Goal: Information Seeking & Learning: Learn about a topic

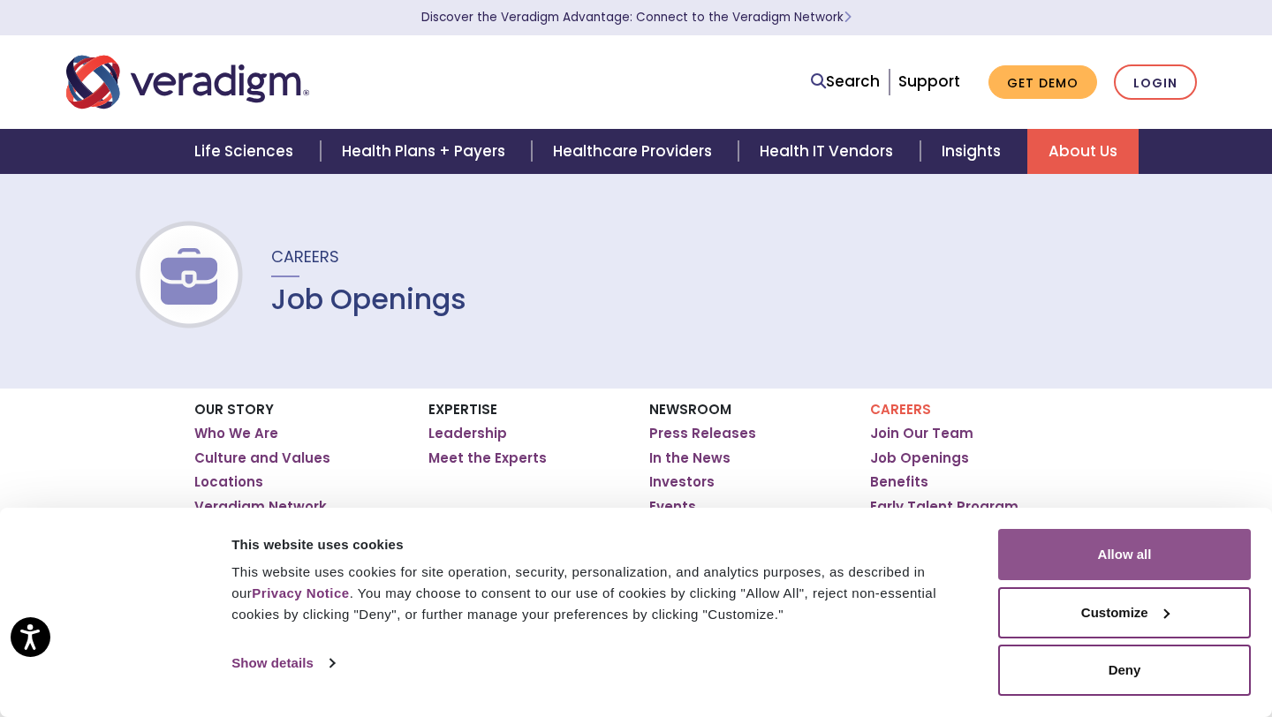
click at [1122, 556] on button "Allow all" at bounding box center [1124, 554] width 253 height 51
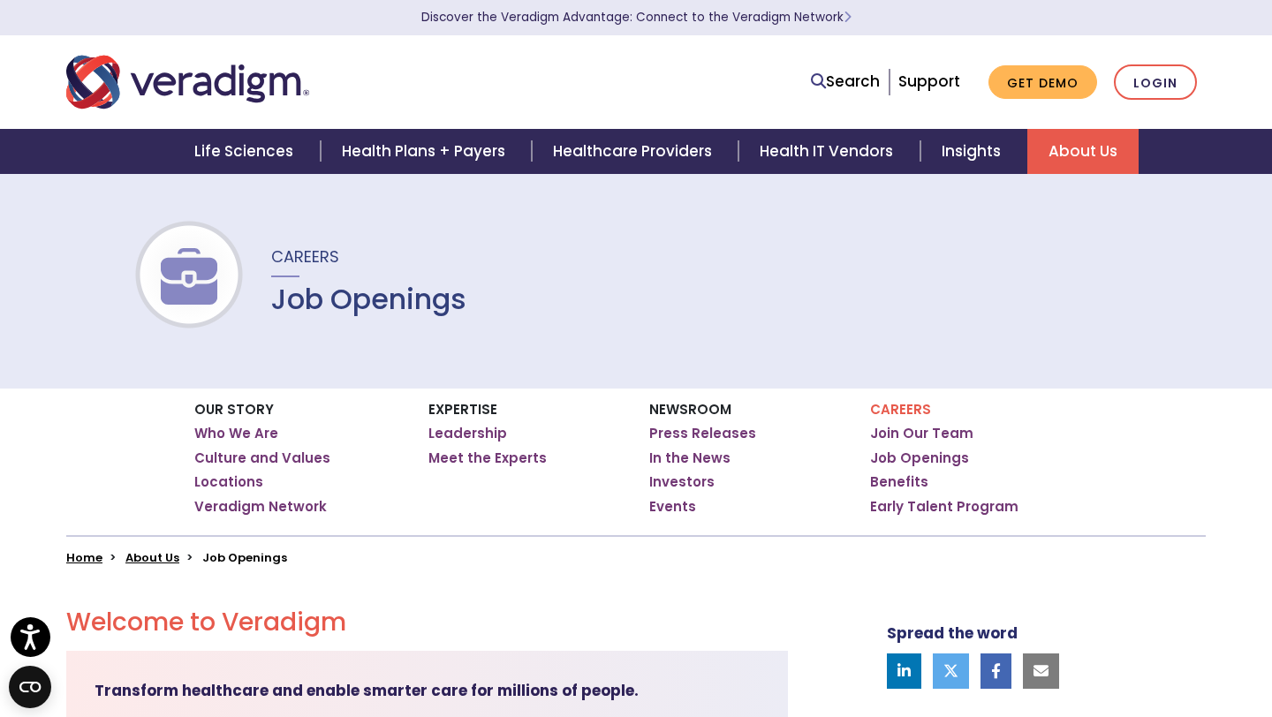
scroll to position [40, 0]
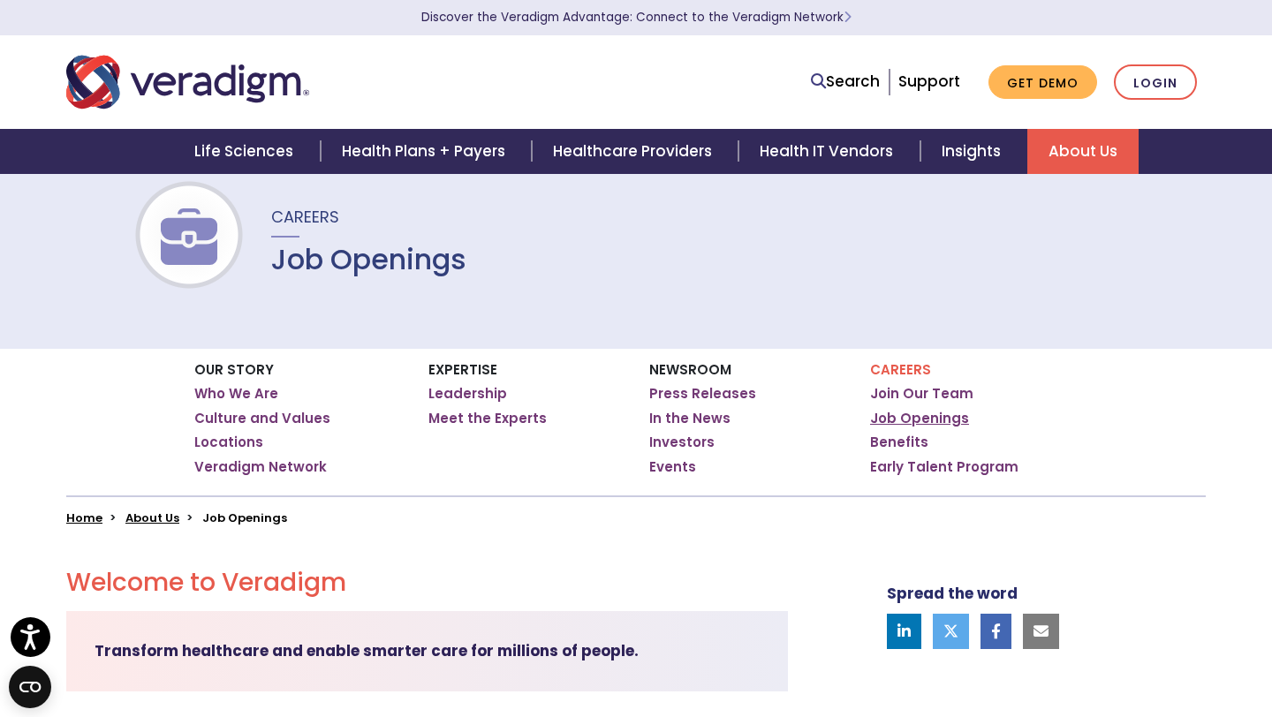
click at [903, 421] on link "Job Openings" at bounding box center [919, 419] width 99 height 18
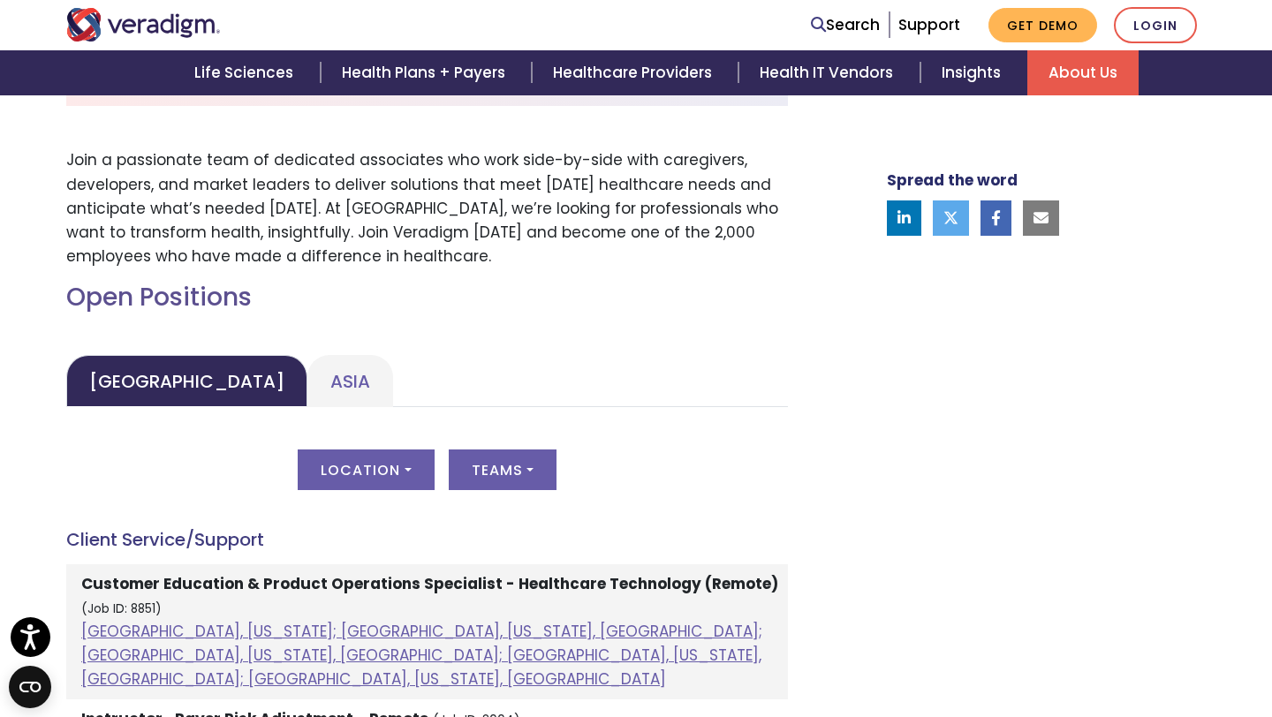
scroll to position [635, 0]
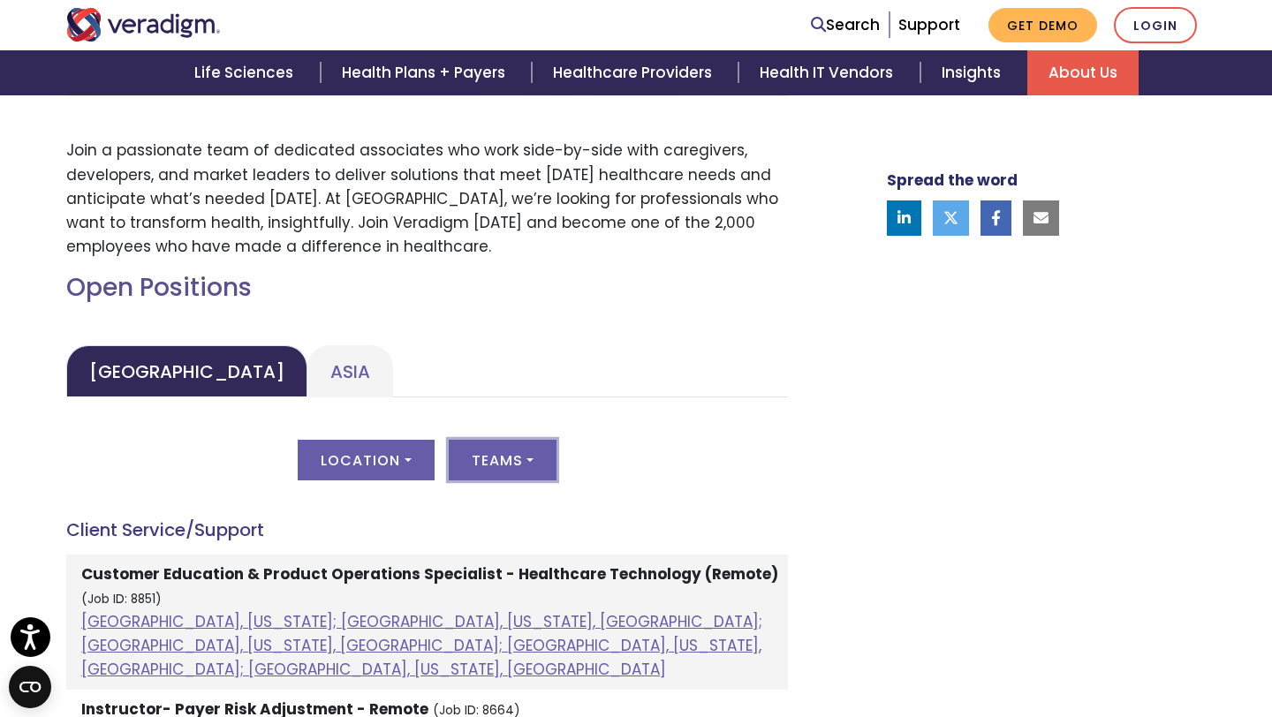
click at [523, 458] on button "Teams" at bounding box center [503, 460] width 108 height 41
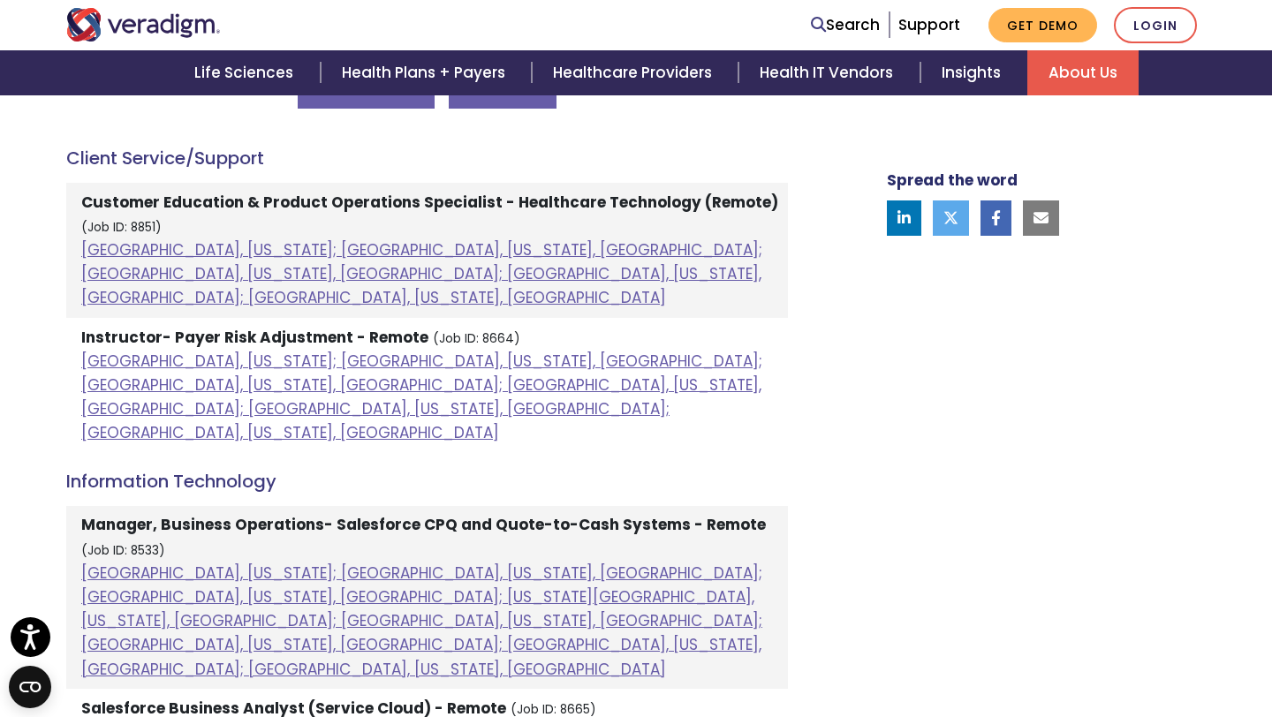
scroll to position [903, 0]
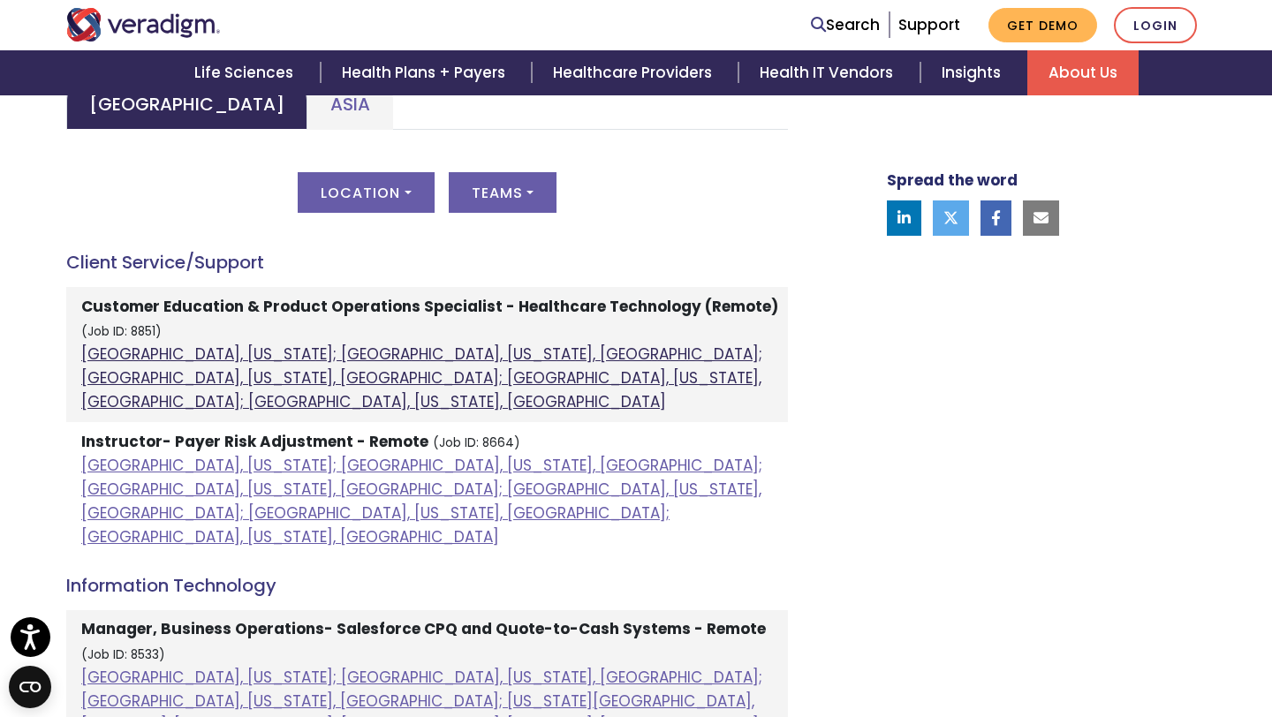
click at [216, 377] on link "[GEOGRAPHIC_DATA], [US_STATE]; [GEOGRAPHIC_DATA], [US_STATE], [GEOGRAPHIC_DATA]…" at bounding box center [421, 378] width 681 height 69
